Goal: Find specific page/section: Find specific page/section

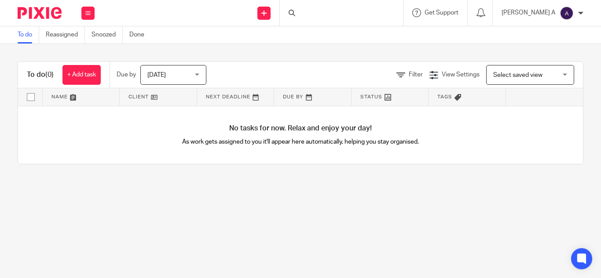
click at [317, 17] on div at bounding box center [341, 13] width 123 height 26
click at [367, 10] on form at bounding box center [344, 12] width 94 height 11
click at [341, 11] on input "Search" at bounding box center [336, 15] width 79 height 8
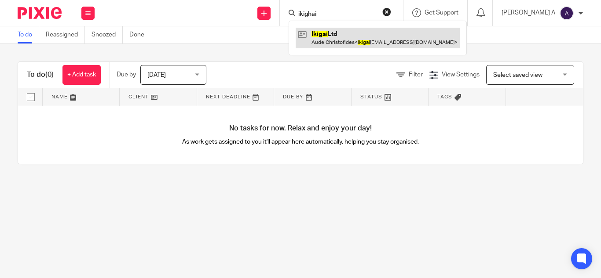
type input "ikighai"
click at [370, 41] on link at bounding box center [378, 38] width 164 height 20
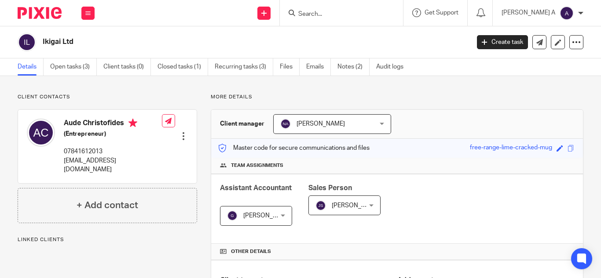
click at [568, 149] on span at bounding box center [571, 148] width 7 height 7
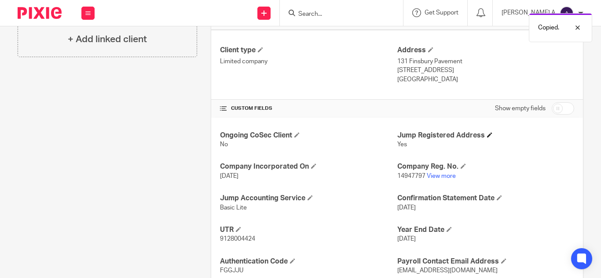
scroll to position [290, 0]
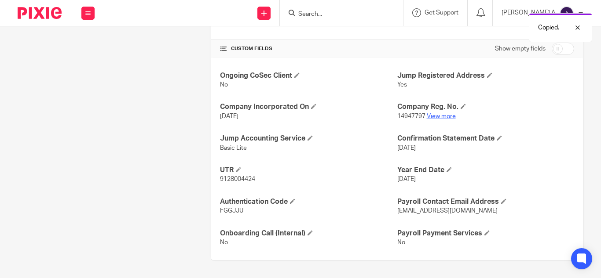
click at [436, 116] on link "View more" at bounding box center [441, 117] width 29 height 6
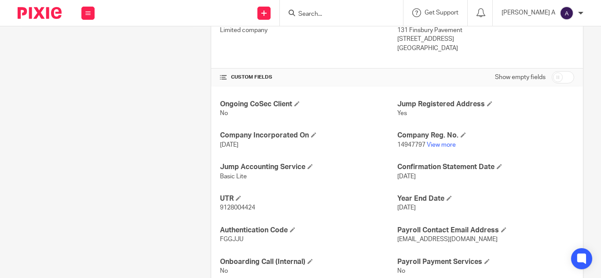
scroll to position [246, 0]
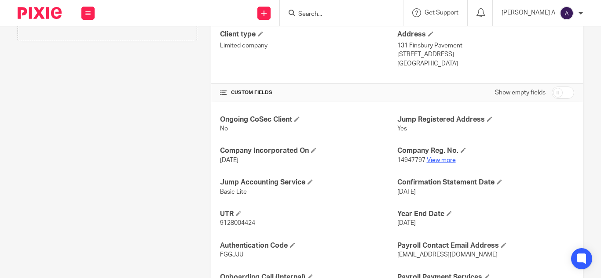
click at [432, 159] on link "View more" at bounding box center [441, 161] width 29 height 6
